Goal: Information Seeking & Learning: Learn about a topic

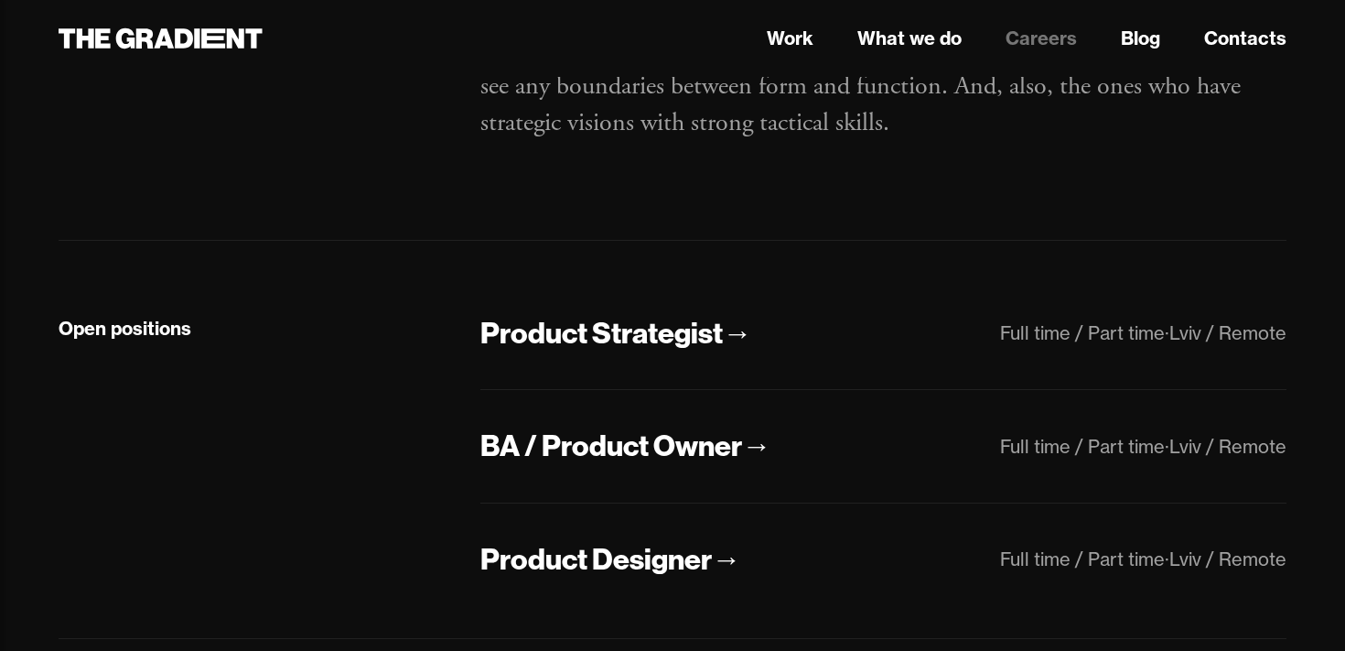
scroll to position [278, 0]
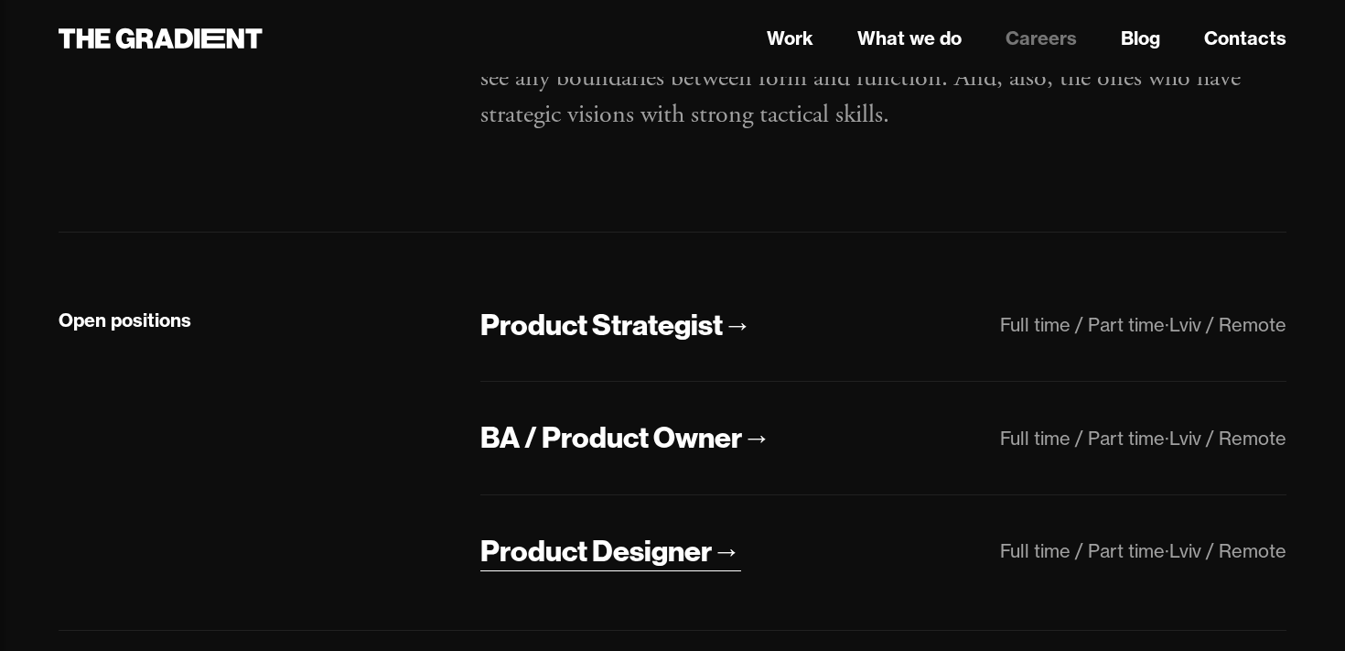
click at [684, 556] on div "Product Designer" at bounding box center [597, 551] width 232 height 38
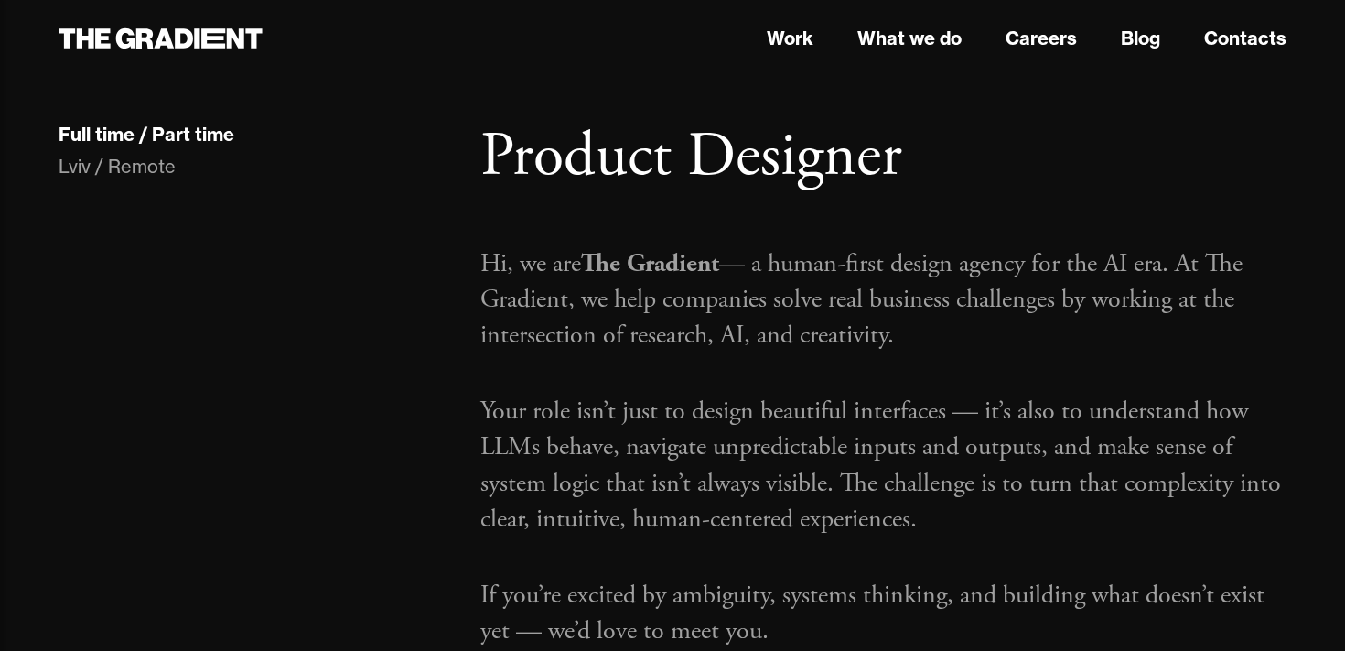
scroll to position [49, 0]
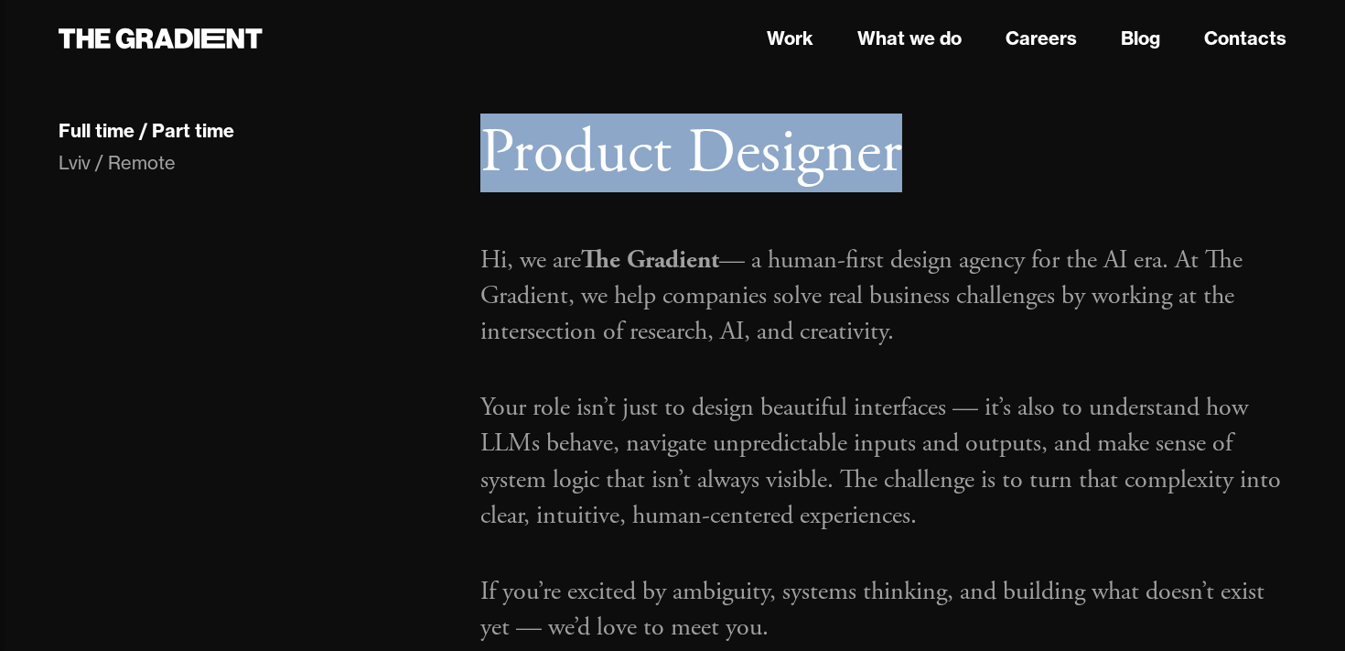
drag, startPoint x: 483, startPoint y: 155, endPoint x: 1010, endPoint y: 134, distance: 527.6
click at [1010, 134] on h1 "Product Designer" at bounding box center [884, 153] width 806 height 75
copy h1 "Product Designer"
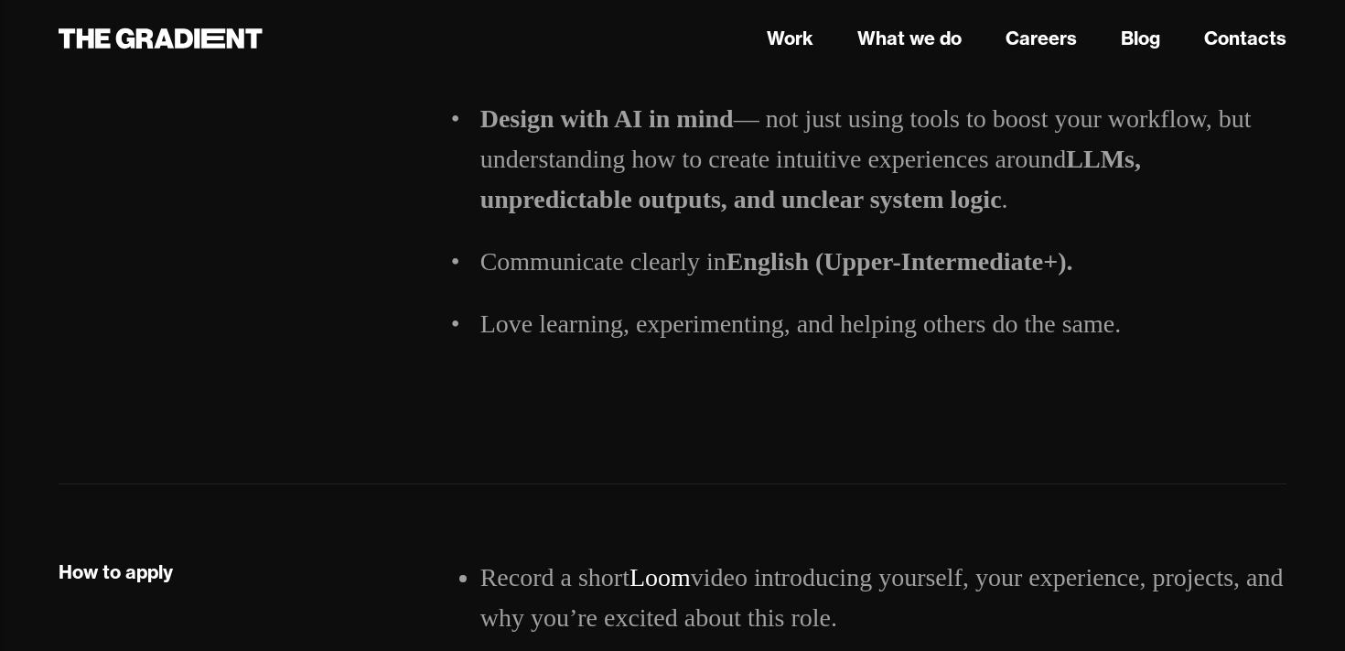
scroll to position [2372, 0]
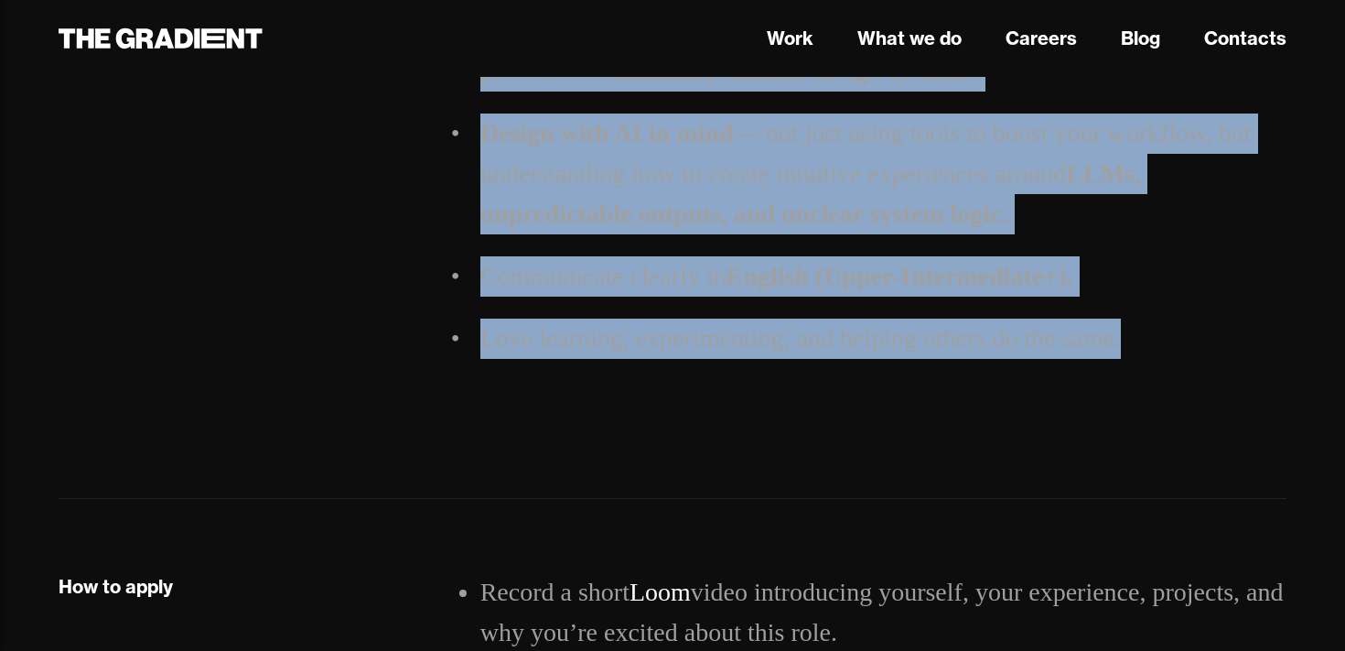
drag, startPoint x: 484, startPoint y: 258, endPoint x: 1134, endPoint y: 347, distance: 655.9
copy div "Hi, we are The Gradient — a human-first design agency for the AI era. At The Gr…"
click at [636, 384] on div "Have 5+ years of experience designing digital products end to end, from early d…" at bounding box center [884, 102] width 806 height 593
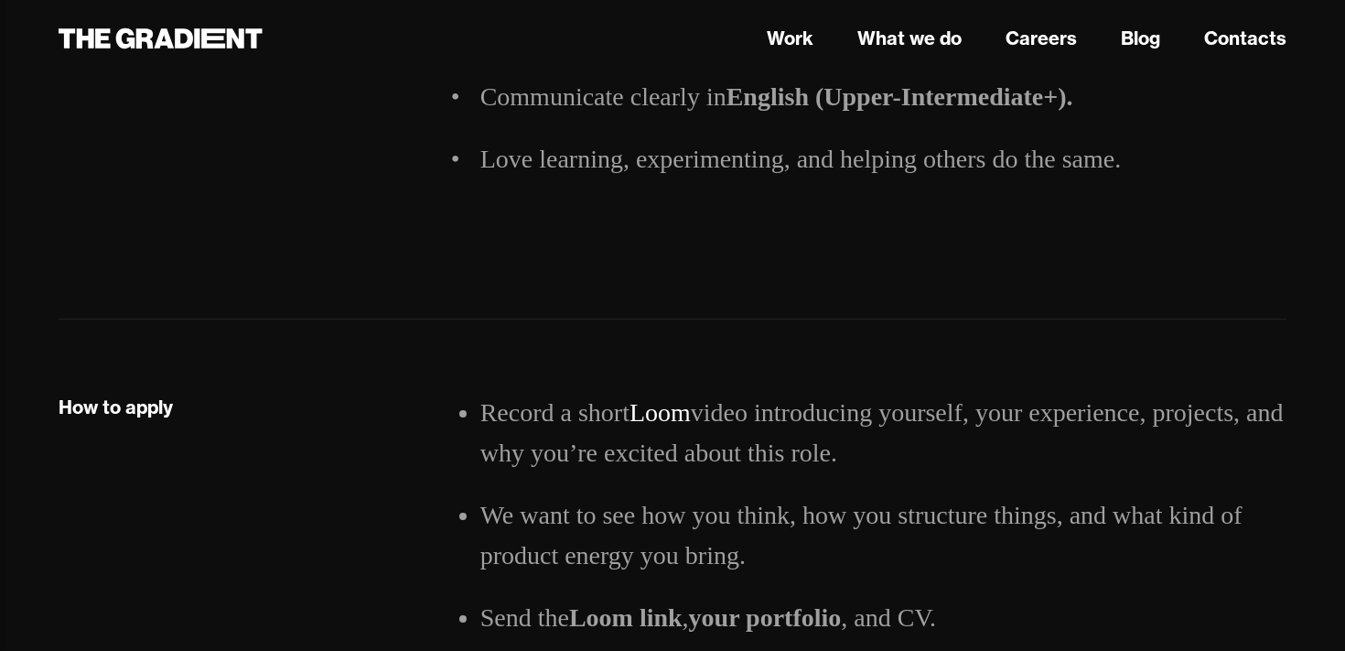
scroll to position [2584, 0]
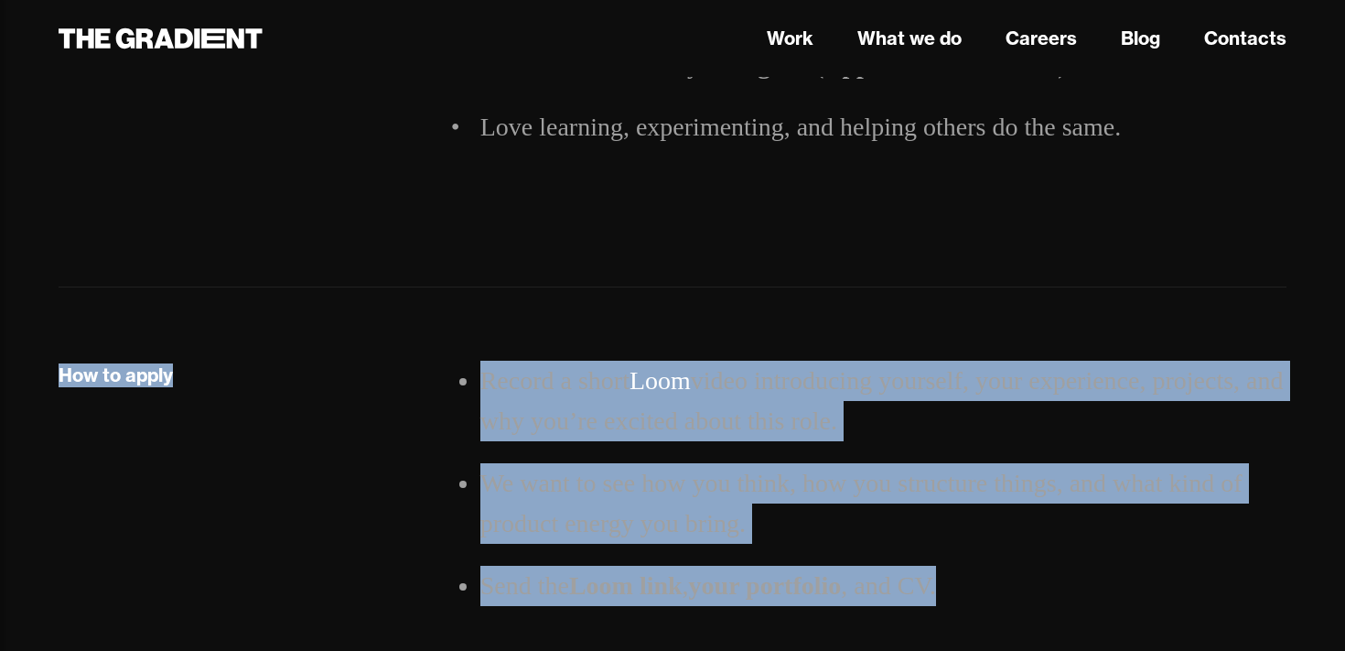
drag, startPoint x: 60, startPoint y: 377, endPoint x: 991, endPoint y: 608, distance: 959.0
click at [991, 608] on div "How to apply Record a short Loom video introducing yourself, your experience, p…" at bounding box center [672, 563] width 1265 height 405
copy div "How to apply Record a short Loom video introducing yourself, your experience, p…"
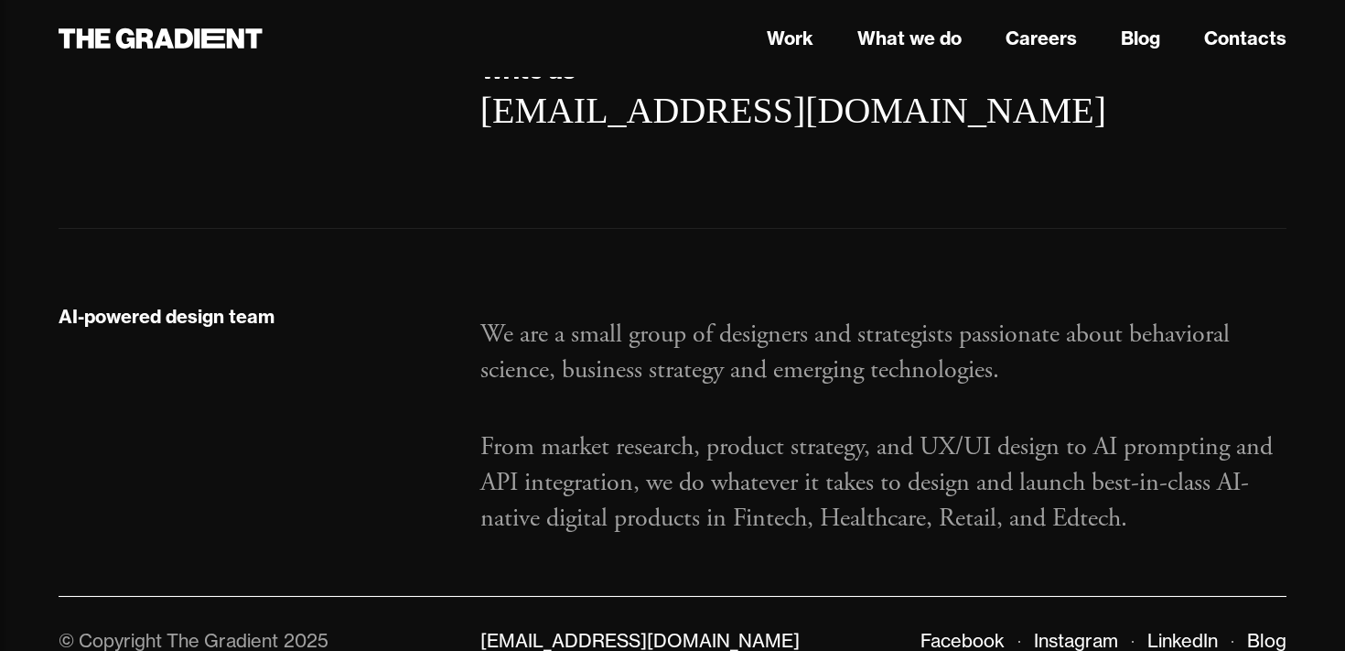
scroll to position [3214, 0]
